Goal: Find specific page/section: Find specific page/section

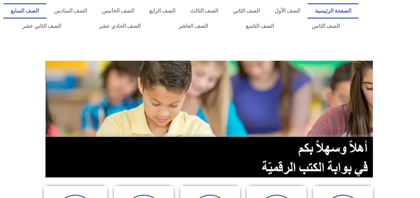
click at [47, 9] on link "الصف السابع" at bounding box center [24, 10] width 43 height 15
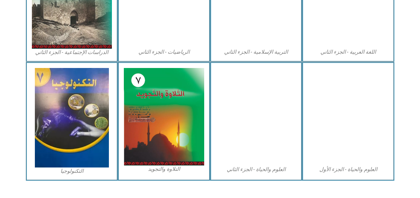
scroll to position [394, 0]
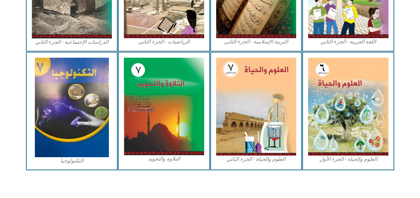
click at [83, 116] on img at bounding box center [72, 108] width 74 height 100
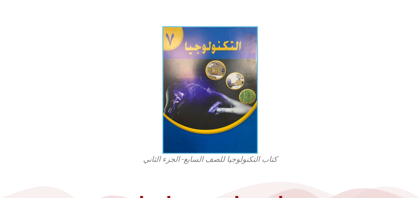
scroll to position [172, 0]
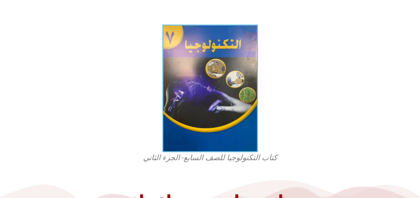
click at [236, 119] on img at bounding box center [211, 89] width 96 height 128
